Goal: Task Accomplishment & Management: Manage account settings

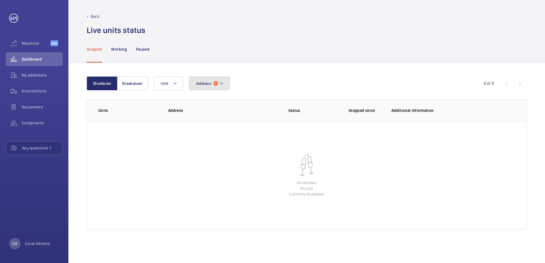
click at [202, 82] on span "Address" at bounding box center [203, 83] width 15 height 5
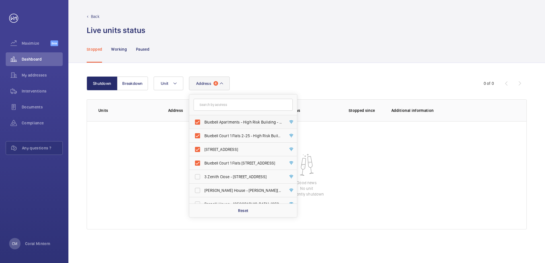
click at [237, 123] on span "Bluebell Apartments - High Risk Building - [GEOGRAPHIC_DATA]" at bounding box center [243, 122] width 78 height 6
click at [203, 123] on input "Bluebell Apartments - High Risk Building - [GEOGRAPHIC_DATA]" at bounding box center [197, 122] width 11 height 11
checkbox input "false"
click at [240, 133] on span "[STREET_ADDRESS]" at bounding box center [243, 136] width 78 height 6
click at [203, 133] on input "[STREET_ADDRESS]" at bounding box center [197, 135] width 11 height 11
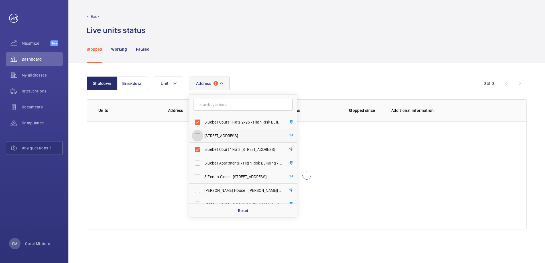
checkbox input "false"
click at [242, 124] on span "Bluebell Court 1 Flats 2-25 - High Risk Building - [GEOGRAPHIC_DATA] [STREET_AD…" at bounding box center [243, 122] width 78 height 6
click at [203, 124] on input "Bluebell Court 1 Flats 2-25 - High Risk Building - [GEOGRAPHIC_DATA] [STREET_AD…" at bounding box center [197, 122] width 11 height 11
checkbox input "false"
click at [243, 122] on span "Bluebell Court 1 Flats [STREET_ADDRESS]" at bounding box center [243, 122] width 78 height 6
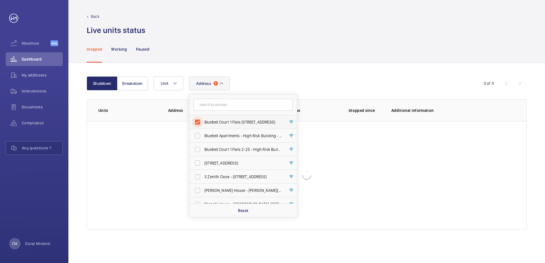
click at [203, 122] on input "Bluebell Court 1 Flats [STREET_ADDRESS]" at bounding box center [197, 122] width 11 height 11
checkbox input "false"
click at [276, 37] on div "Stopped Working Paused" at bounding box center [307, 49] width 440 height 27
